Goal: Transaction & Acquisition: Purchase product/service

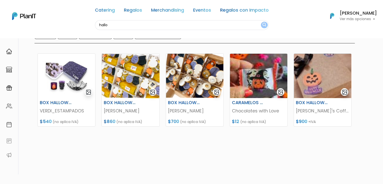
scroll to position [48, 0]
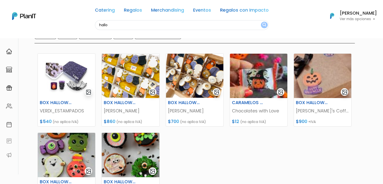
scroll to position [51, 0]
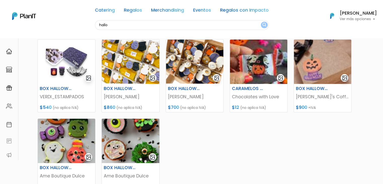
scroll to position [64, 0]
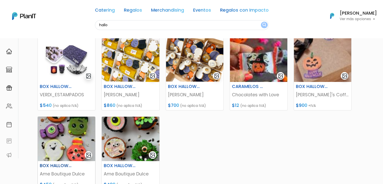
click at [62, 128] on img at bounding box center [66, 139] width 57 height 44
